Goal: Find contact information: Find contact information

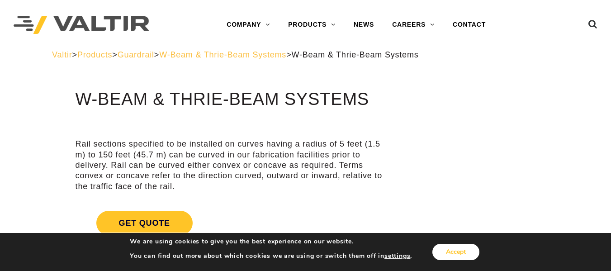
click at [461, 251] on button "Accept" at bounding box center [455, 252] width 47 height 16
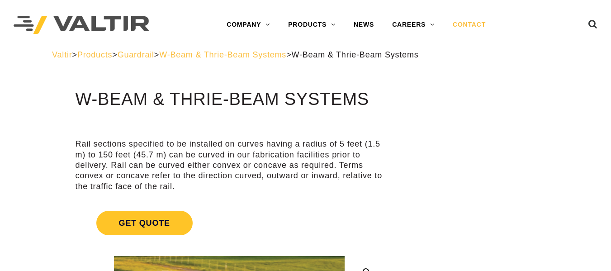
click at [477, 25] on link "CONTACT" at bounding box center [468, 25] width 51 height 18
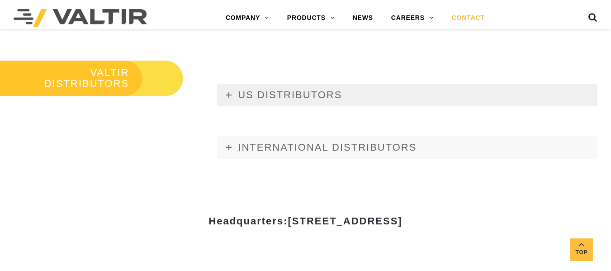
scroll to position [1040, 0]
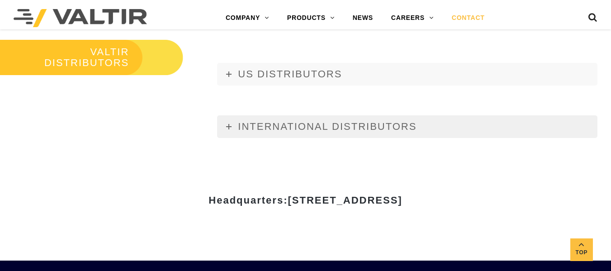
click at [230, 125] on icon at bounding box center [228, 126] width 5 height 5
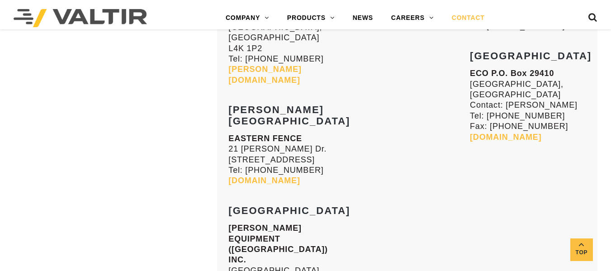
scroll to position [3978, 0]
